Goal: Information Seeking & Learning: Learn about a topic

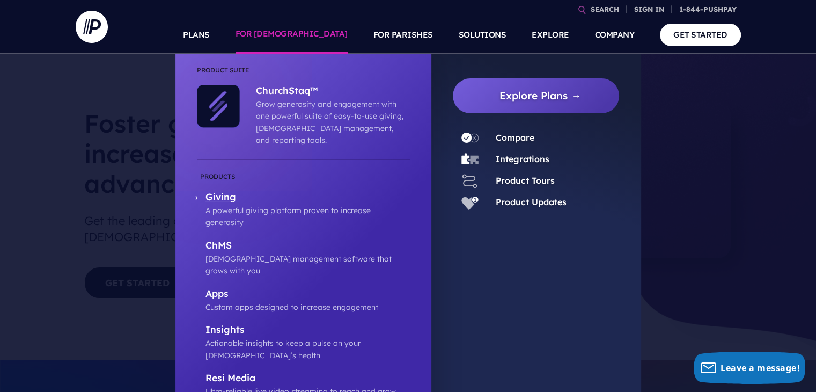
click at [223, 191] on p "Giving" at bounding box center [308, 197] width 204 height 13
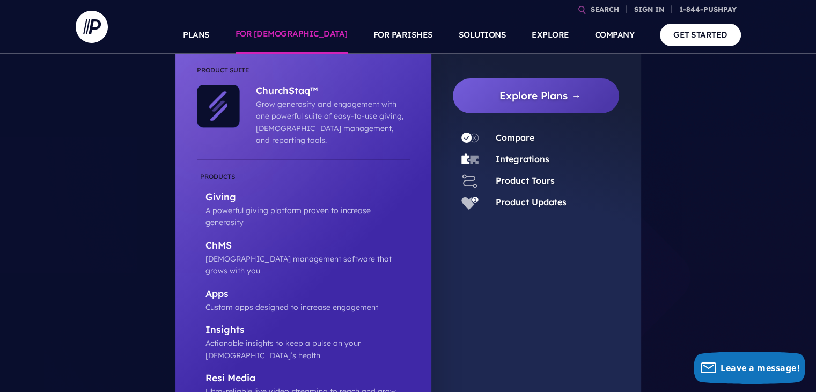
click at [310, 30] on link "FOR [DEMOGRAPHIC_DATA]" at bounding box center [292, 35] width 112 height 38
click at [230, 191] on p "Giving" at bounding box center [308, 197] width 204 height 13
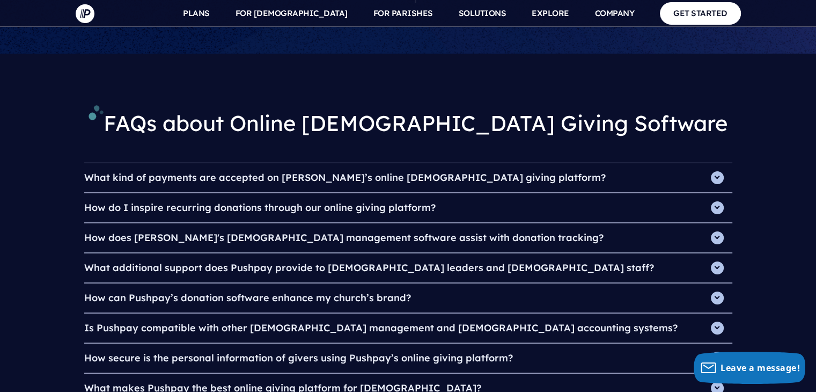
scroll to position [3622, 0]
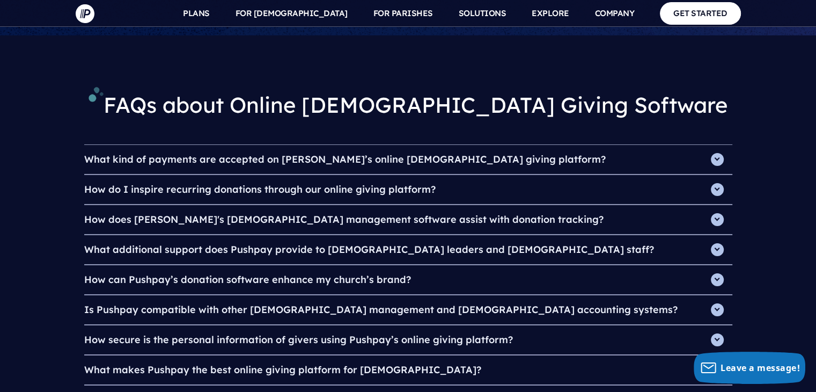
click at [716, 145] on h4 "What kind of payments are accepted on [PERSON_NAME]’s online [DEMOGRAPHIC_DATA]…" at bounding box center [408, 159] width 648 height 29
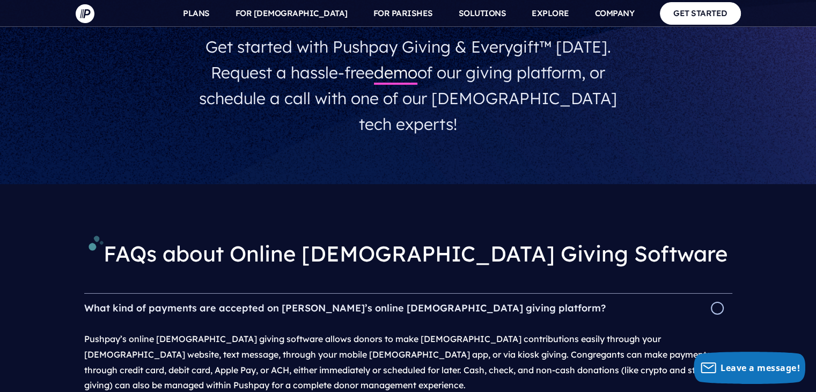
scroll to position [3492, 0]
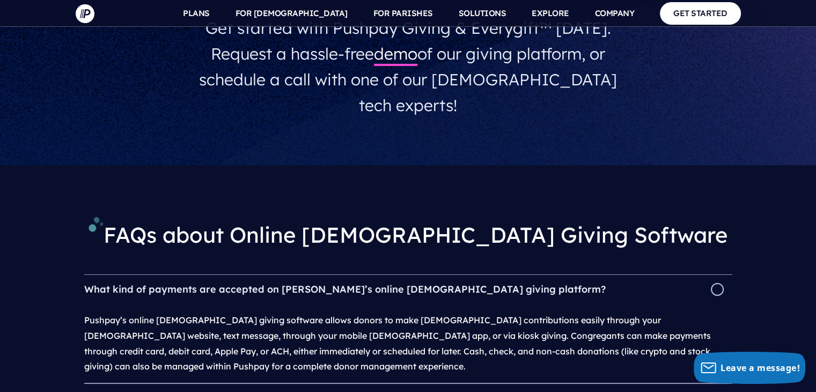
click at [719, 384] on h4 "How do I inspire recurring donations through our online giving platform?" at bounding box center [408, 398] width 648 height 29
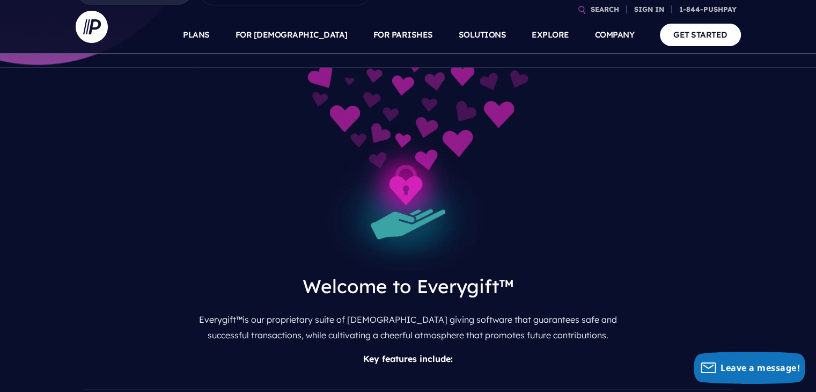
scroll to position [0, 0]
